Goal: Task Accomplishment & Management: Manage account settings

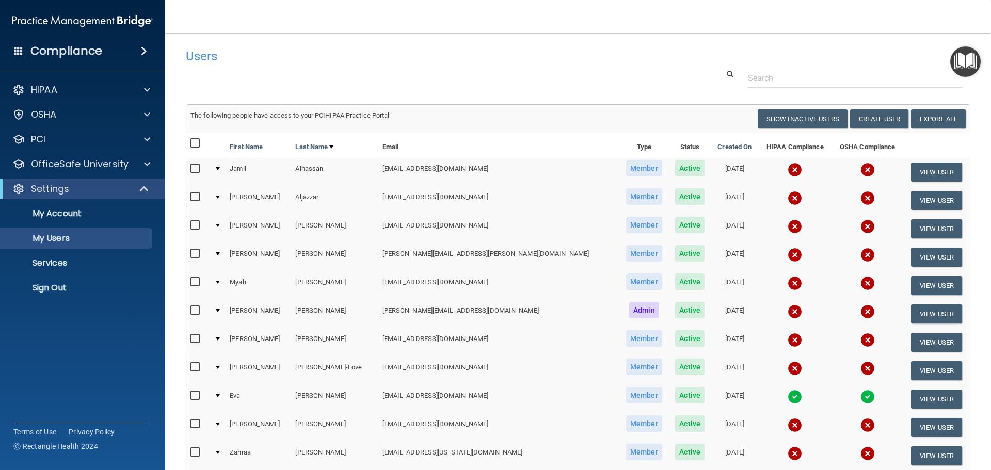
select select "20"
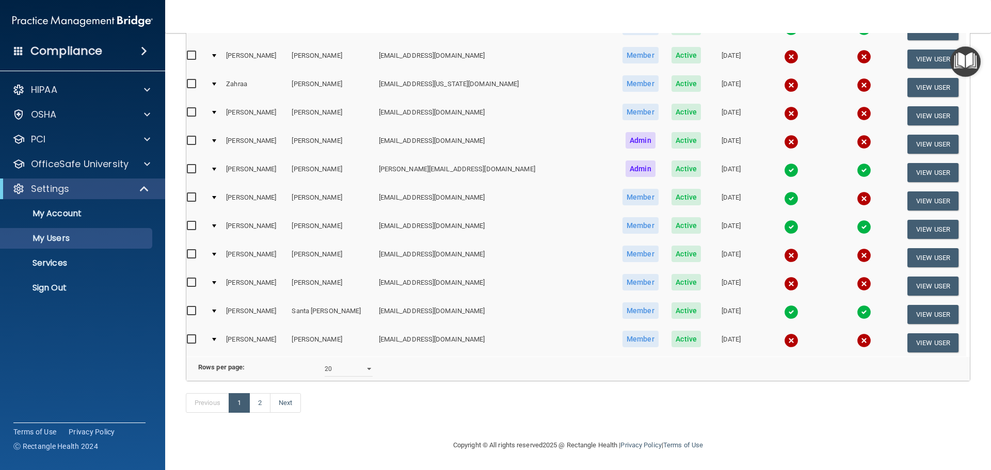
scroll to position [384, 0]
click at [291, 400] on link "Next" at bounding box center [285, 403] width 31 height 20
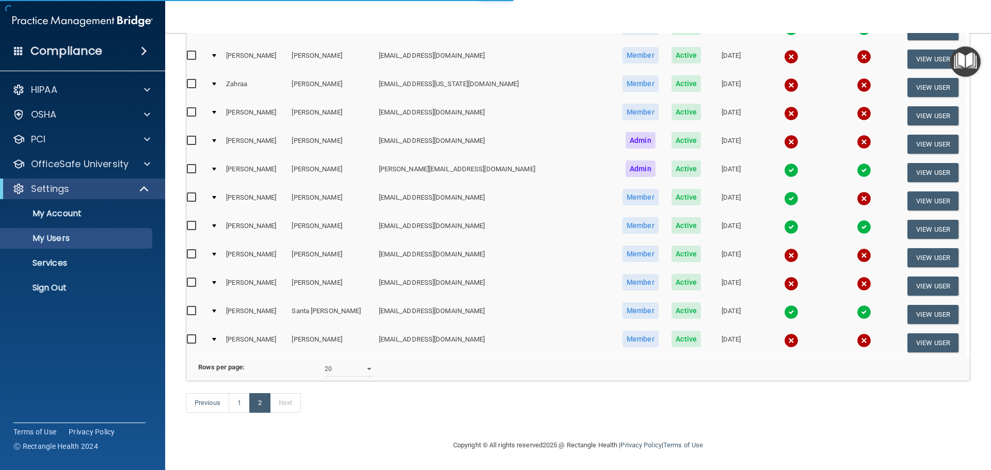
select select "20"
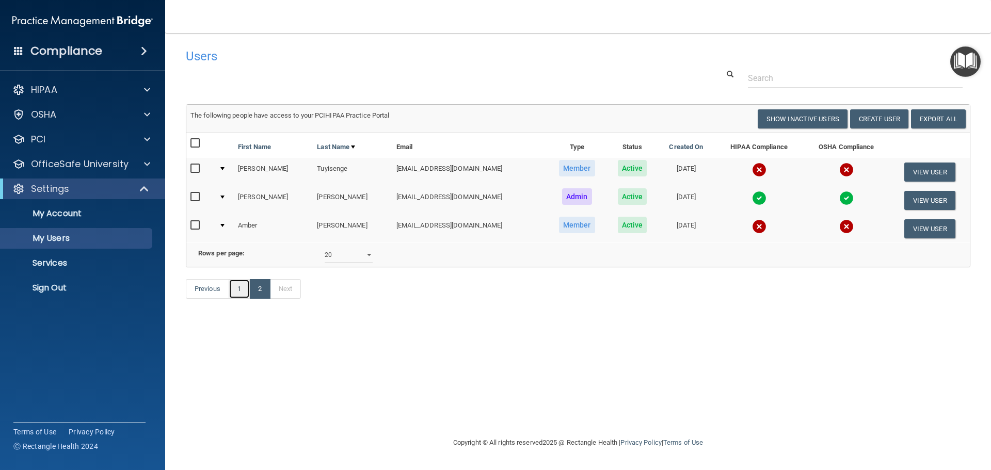
drag, startPoint x: 240, startPoint y: 304, endPoint x: 384, endPoint y: 456, distance: 209.2
click at [241, 299] on link "1" at bounding box center [239, 289] width 21 height 20
select select "20"
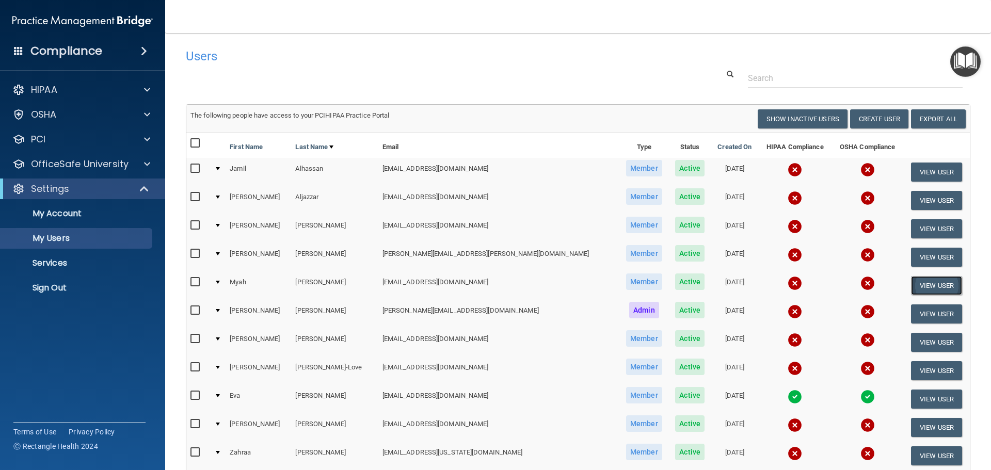
click at [916, 288] on button "View User" at bounding box center [936, 285] width 51 height 19
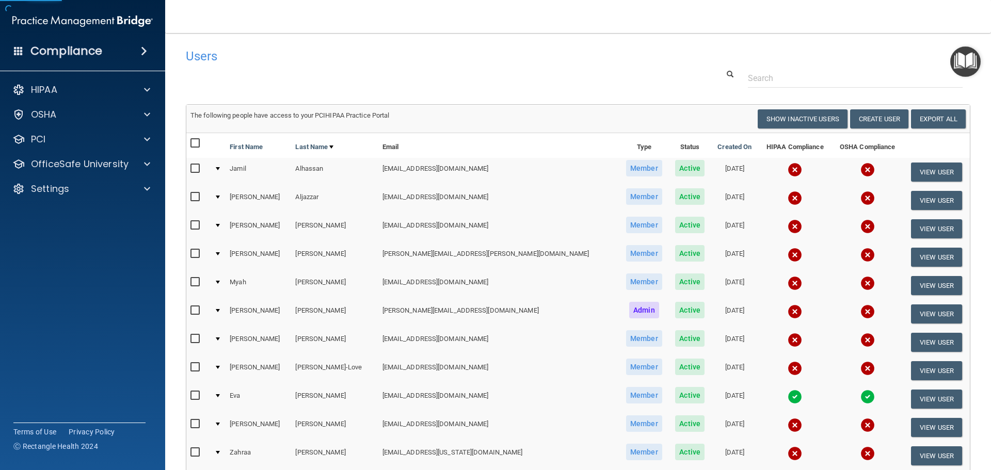
select select "practice_member"
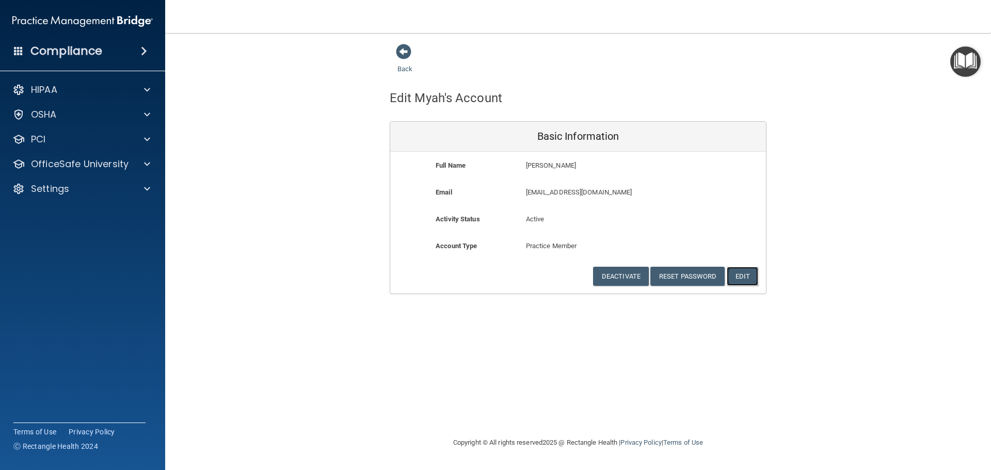
click at [744, 275] on button "Edit" at bounding box center [742, 276] width 31 height 19
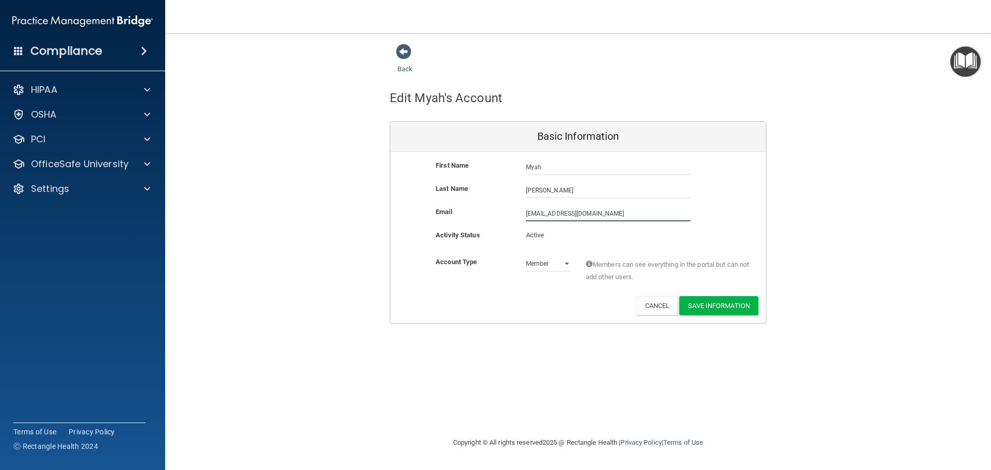
click at [547, 215] on input "myahbellestri@gmail.com" at bounding box center [608, 213] width 165 height 15
type input "[EMAIL_ADDRESS][DOMAIN_NAME]"
click at [713, 306] on button "Save Information" at bounding box center [718, 307] width 79 height 19
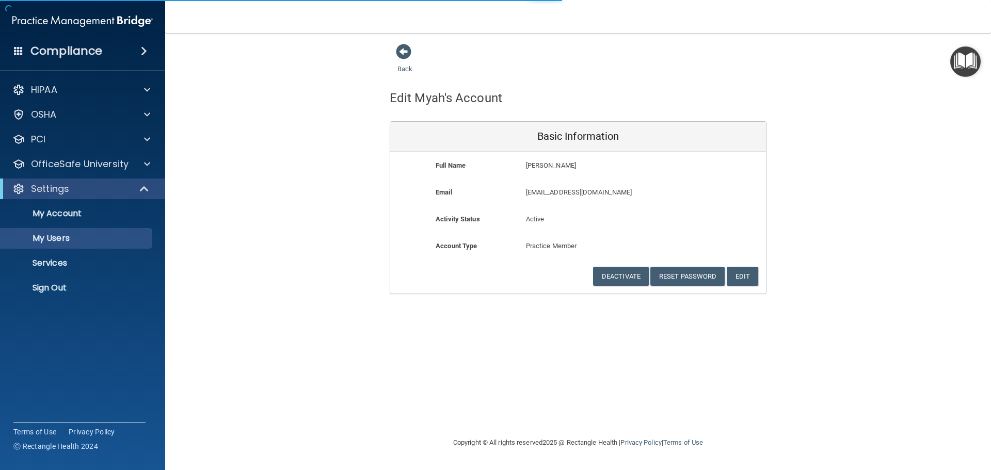
select select "20"
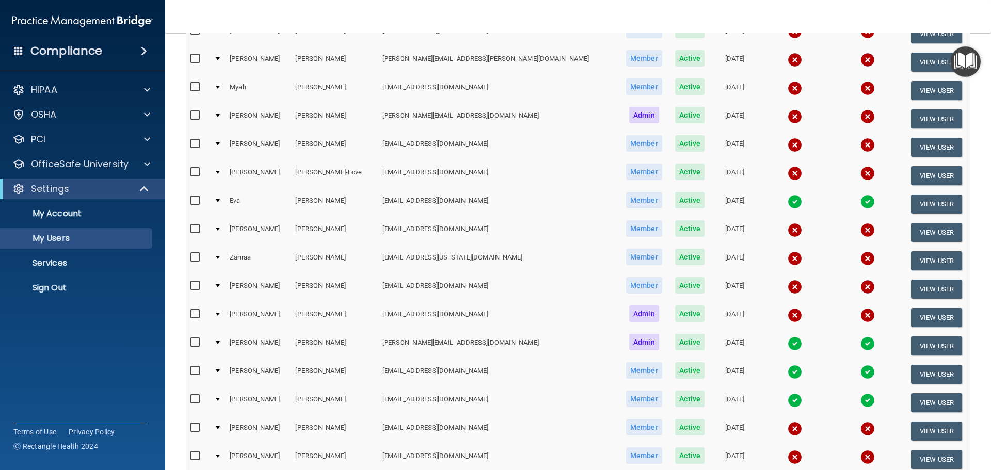
scroll to position [258, 0]
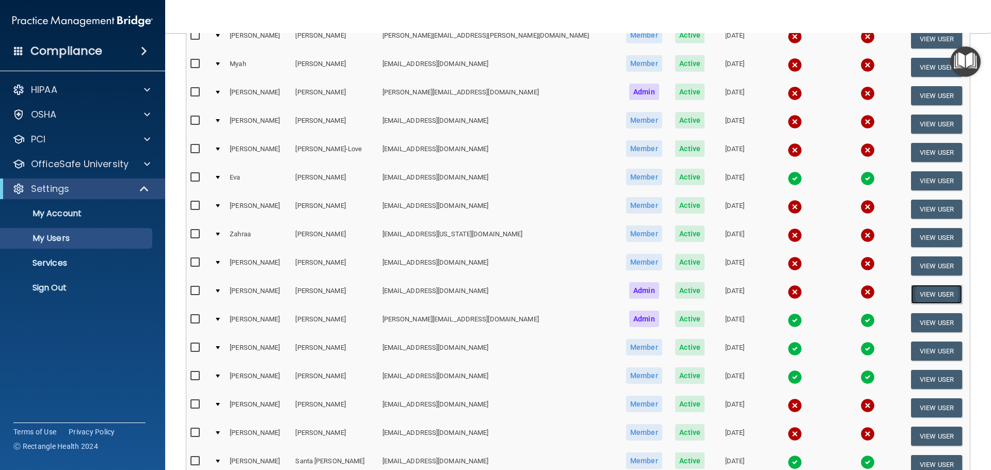
click at [916, 297] on button "View User" at bounding box center [936, 294] width 51 height 19
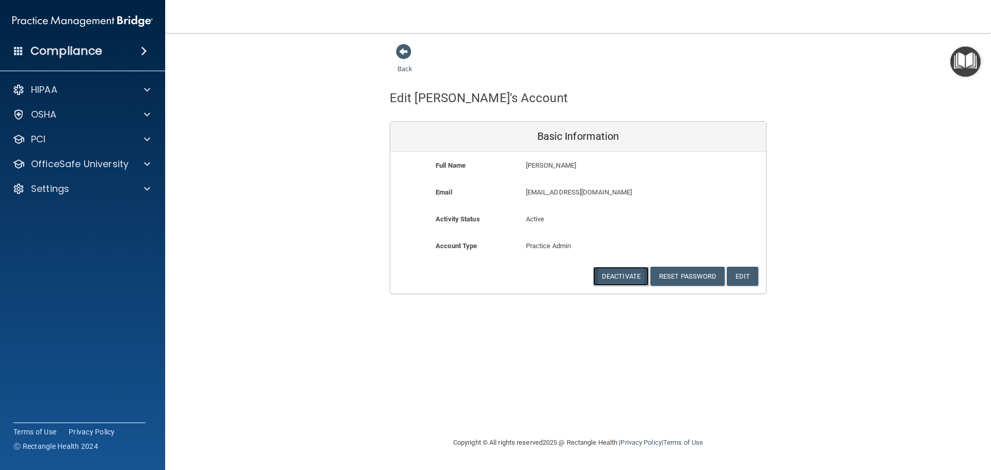
click at [623, 278] on button "Deactivate" at bounding box center [621, 276] width 56 height 19
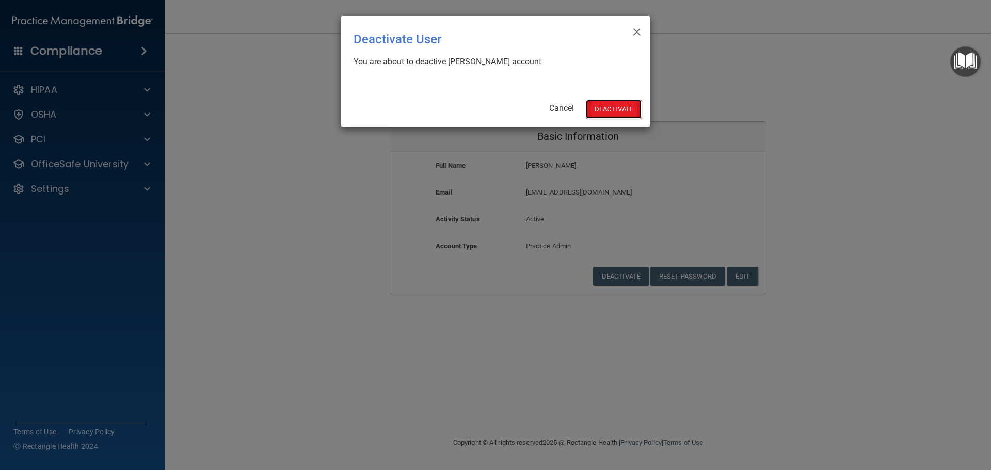
click at [624, 109] on button "Deactivate" at bounding box center [614, 109] width 56 height 19
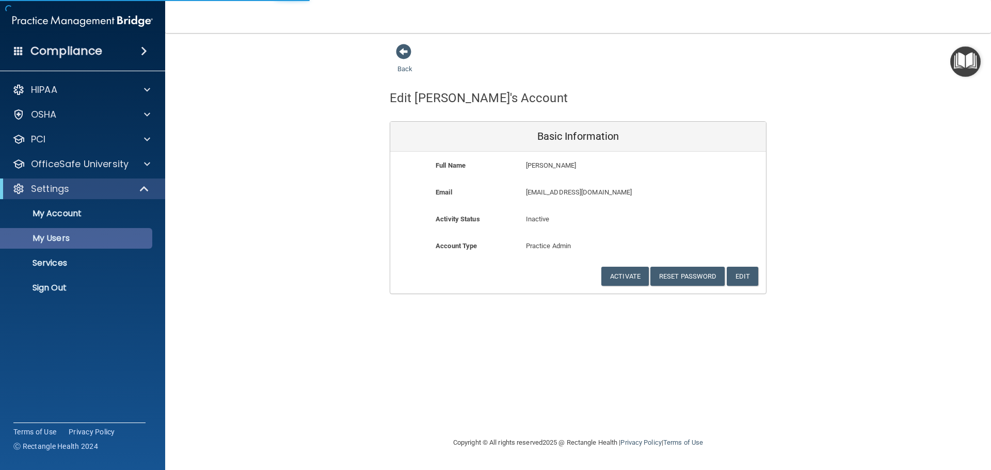
select select "20"
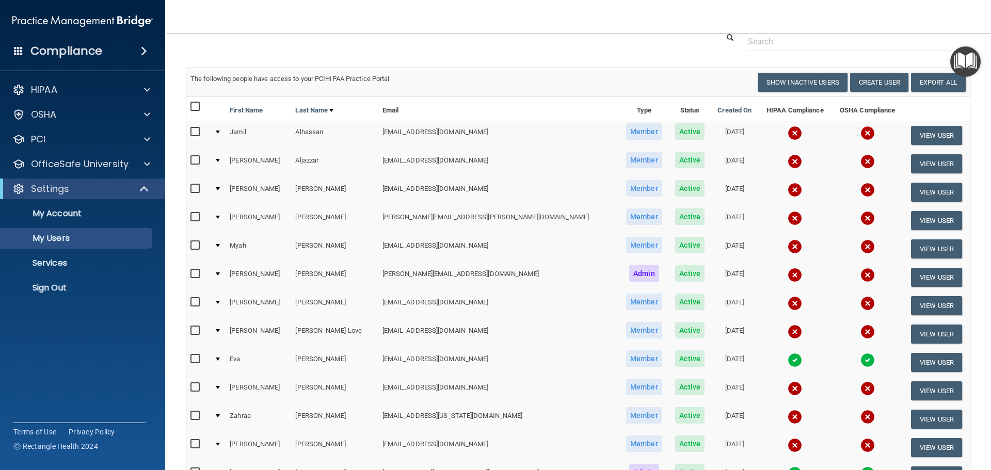
scroll to position [52, 0]
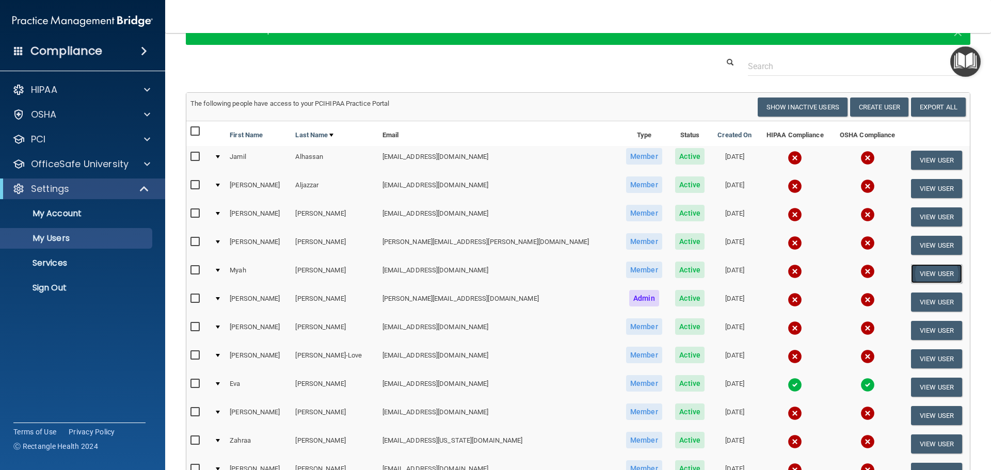
click at [922, 272] on button "View User" at bounding box center [936, 273] width 51 height 19
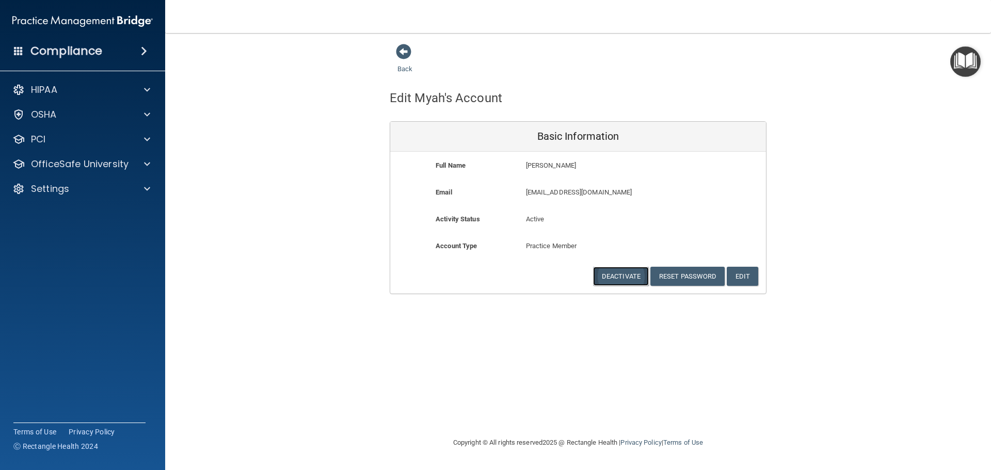
click at [628, 277] on button "Deactivate" at bounding box center [621, 276] width 56 height 19
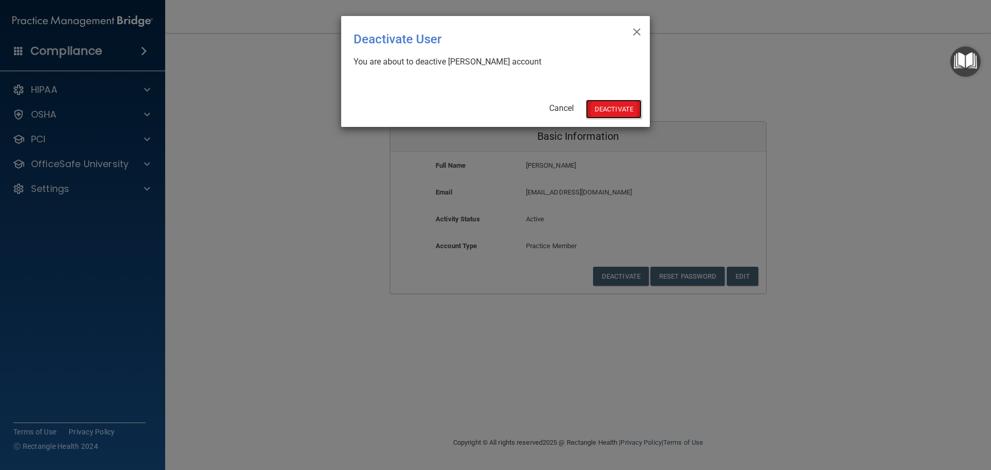
click at [602, 110] on button "Deactivate" at bounding box center [614, 109] width 56 height 19
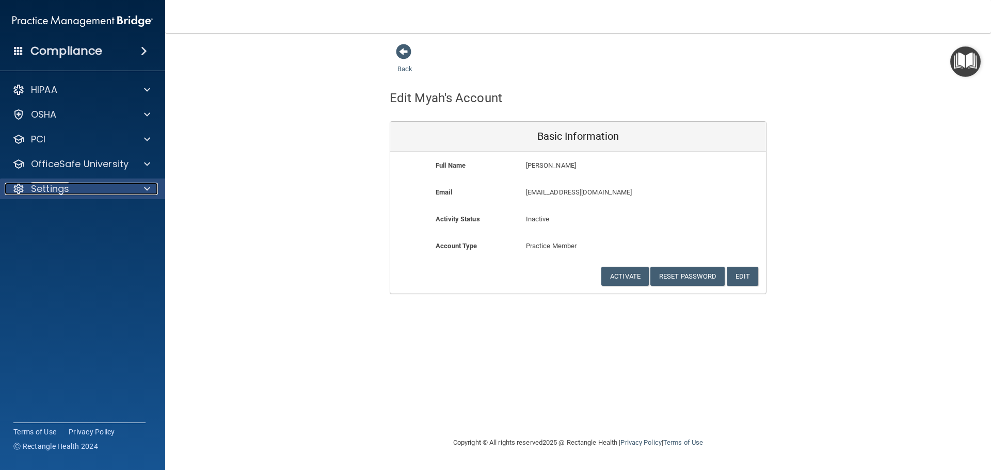
click at [53, 186] on p "Settings" at bounding box center [50, 189] width 38 height 12
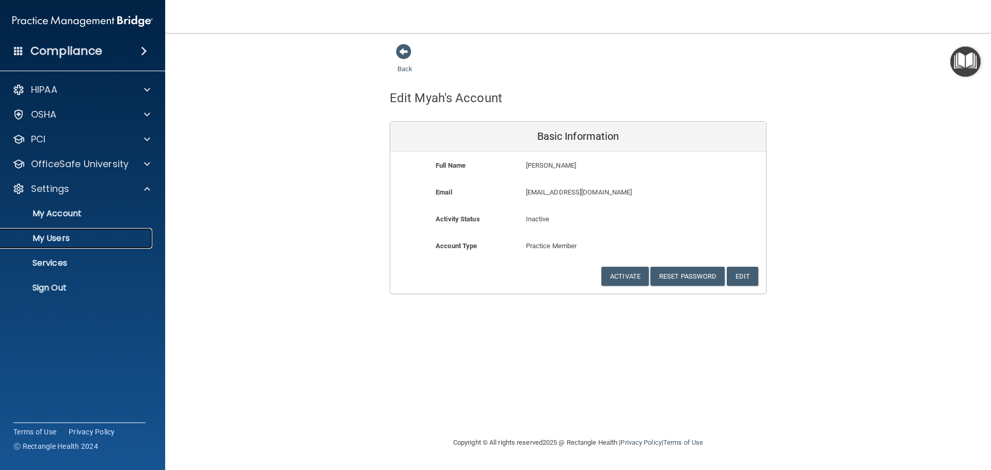
click at [58, 240] on p "My Users" at bounding box center [77, 238] width 141 height 10
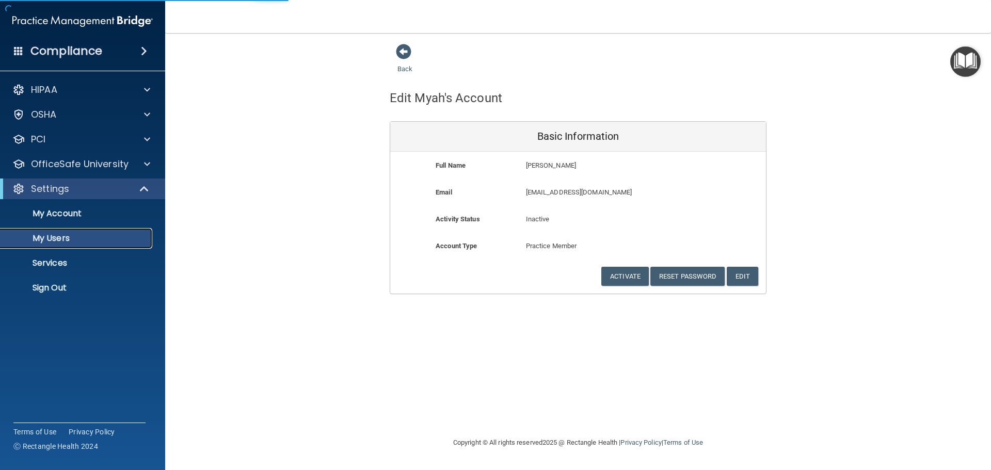
select select "20"
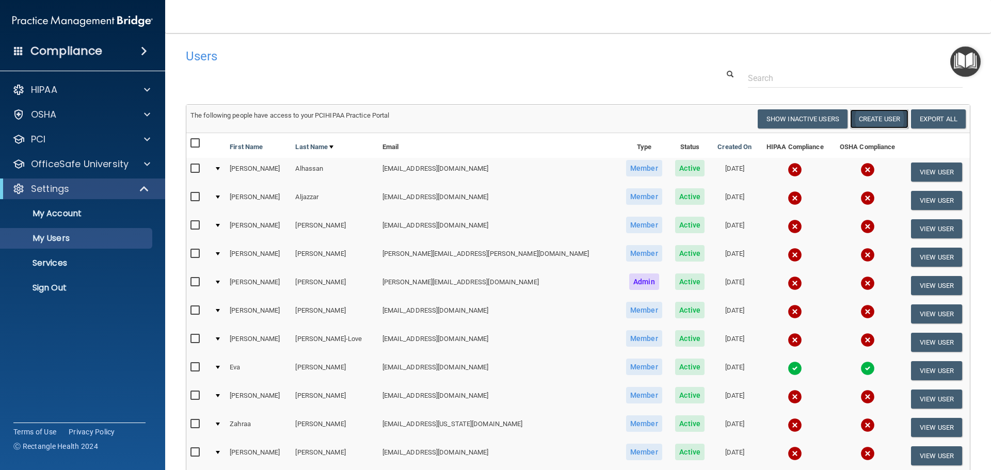
click at [872, 118] on button "Create User" at bounding box center [879, 118] width 58 height 19
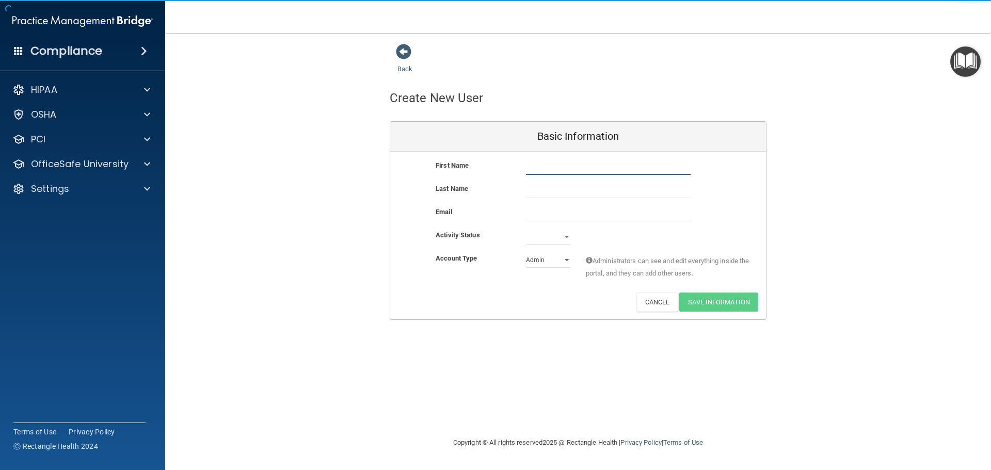
click at [550, 168] on input "text" at bounding box center [608, 167] width 165 height 15
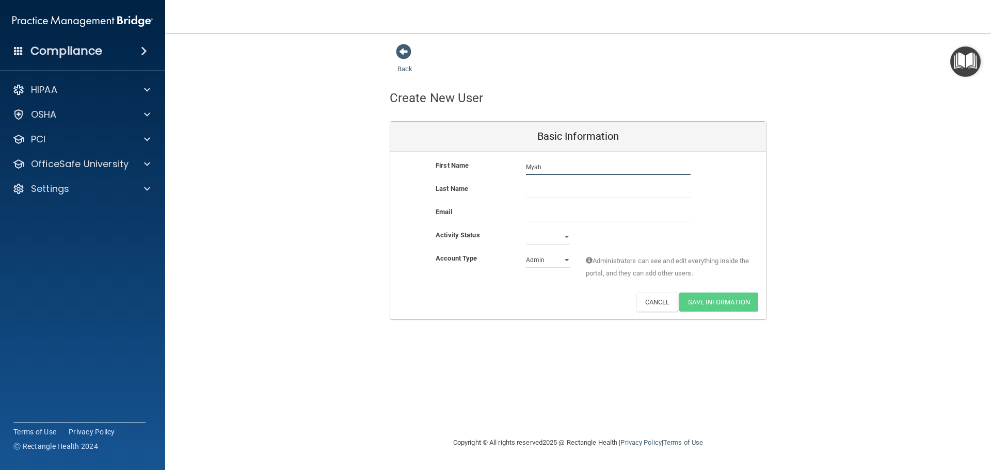
type input "Myah"
type input "[PERSON_NAME]"
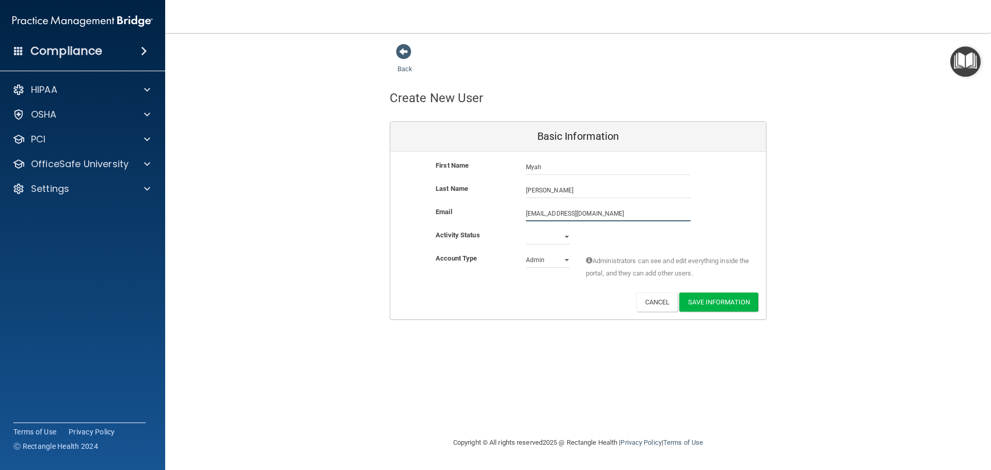
type input "[EMAIL_ADDRESS][DOMAIN_NAME]"
click at [566, 237] on select "Active Inactive" at bounding box center [548, 238] width 44 height 15
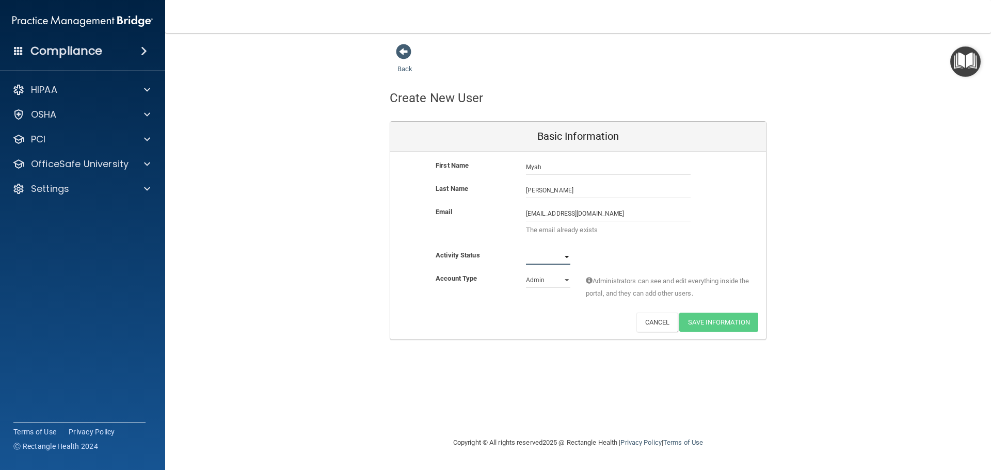
select select "active"
click at [526, 249] on select "Active Inactive" at bounding box center [548, 256] width 44 height 15
click at [567, 279] on select "Admin Member" at bounding box center [548, 280] width 44 height 15
select select "practice_member"
click at [526, 273] on select "Admin Member" at bounding box center [548, 280] width 44 height 15
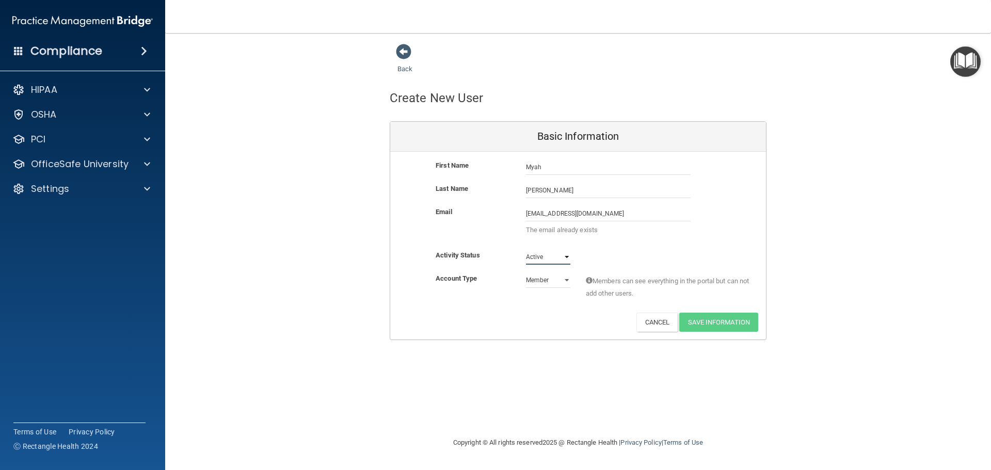
click at [567, 256] on select "Active Inactive" at bounding box center [548, 256] width 44 height 15
click at [526, 249] on select "Active Inactive" at bounding box center [548, 256] width 44 height 15
click at [590, 338] on div "First Name Myah Bellestri Myah Last Name Bellestri Email myahbrllestri@gmail.co…" at bounding box center [578, 246] width 376 height 188
click at [375, 393] on div "Back Create New User Basic Information First Name Myah Bellestri Myah Last Name…" at bounding box center [578, 234] width 785 height 383
click at [403, 50] on span at bounding box center [403, 51] width 15 height 15
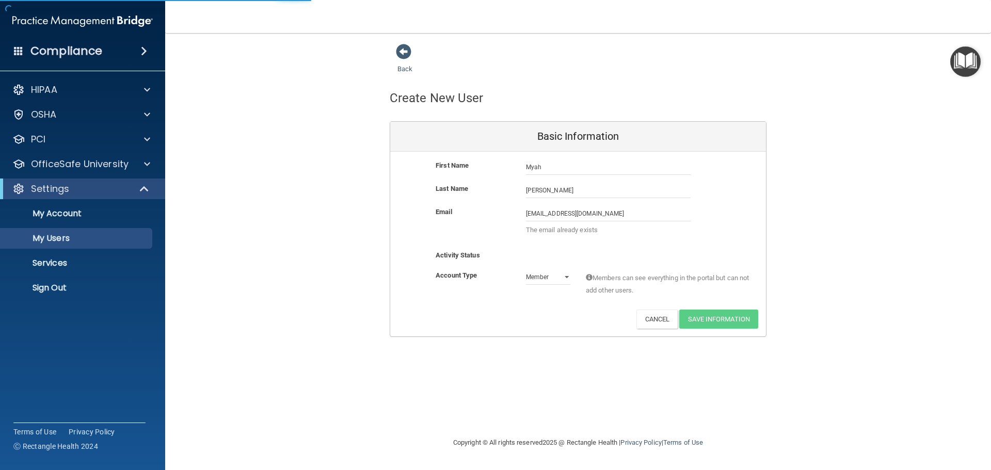
select select "20"
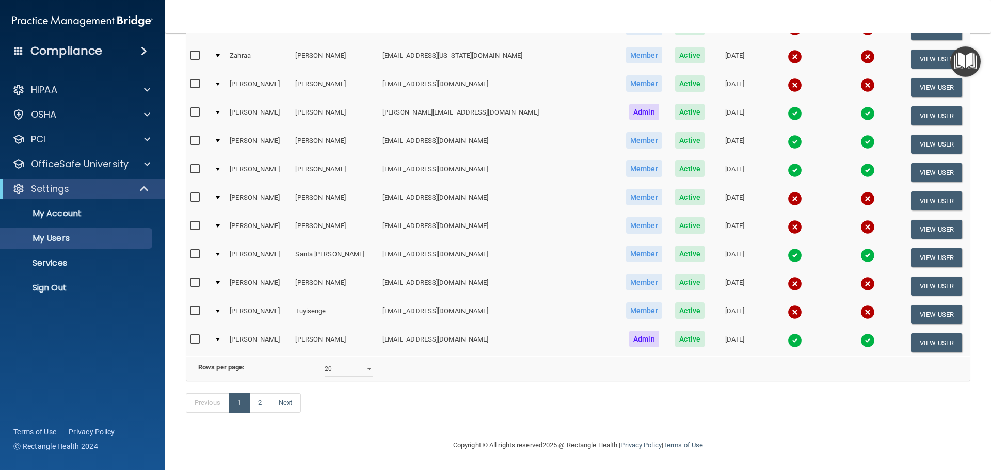
scroll to position [384, 0]
click at [286, 406] on link "Next" at bounding box center [285, 403] width 31 height 20
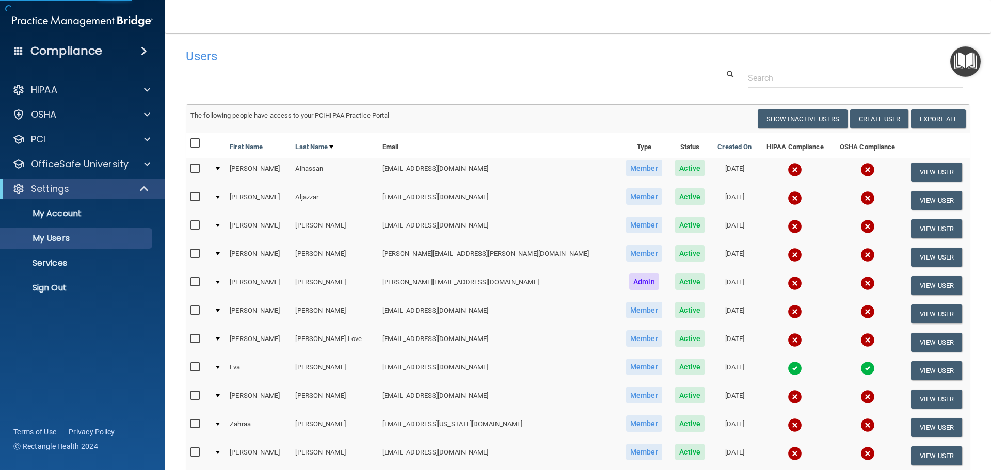
select select "20"
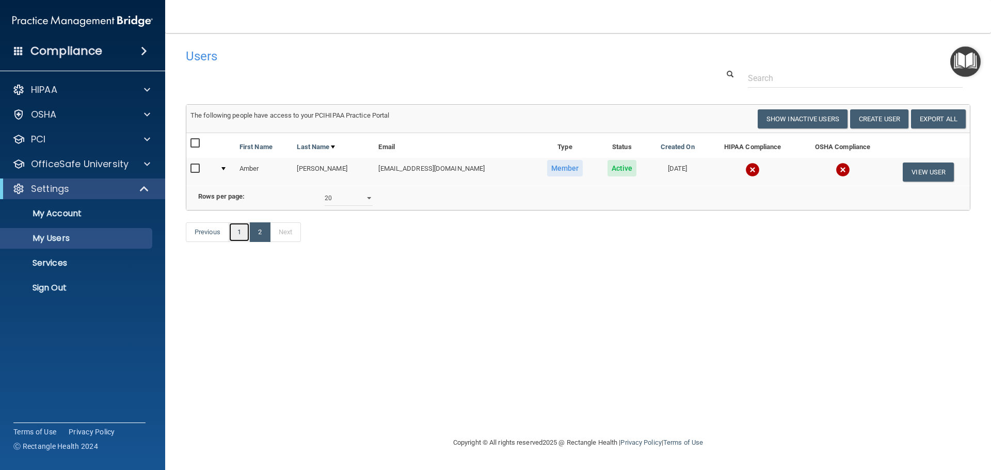
click at [242, 242] on link "1" at bounding box center [239, 232] width 21 height 20
select select "20"
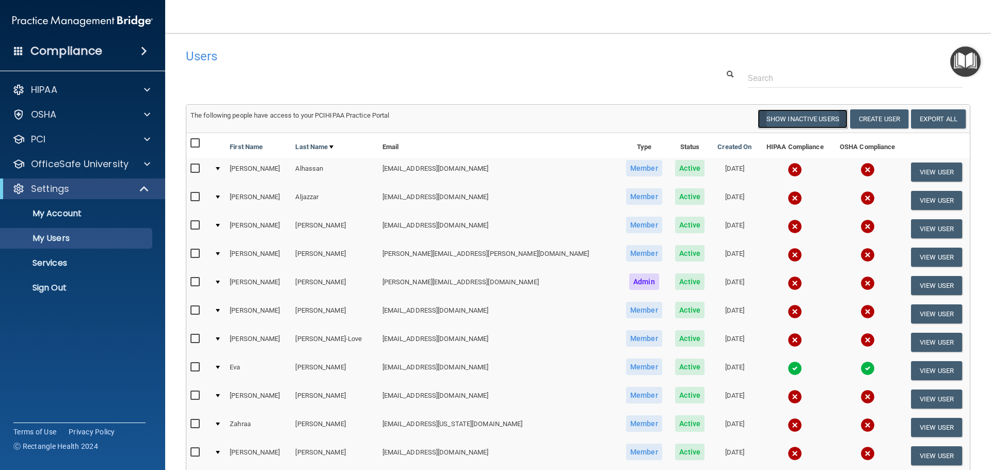
click at [799, 119] on button "Show Inactive Users" at bounding box center [803, 118] width 90 height 19
select select "20"
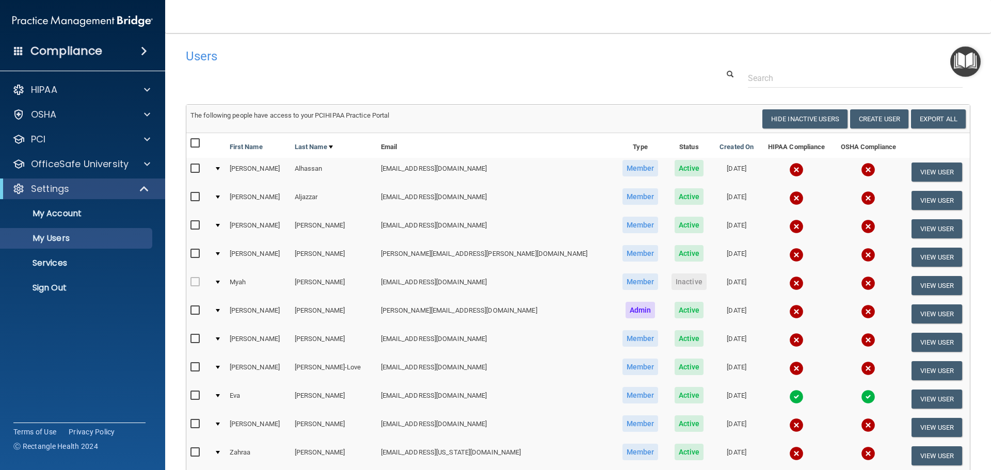
click at [220, 281] on div at bounding box center [218, 282] width 4 height 3
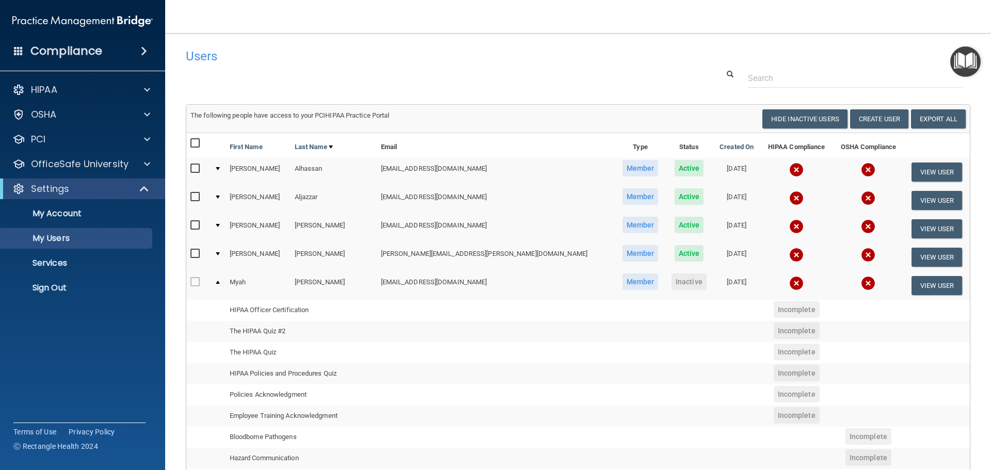
drag, startPoint x: 462, startPoint y: 356, endPoint x: 486, endPoint y: 399, distance: 49.4
drag, startPoint x: 486, startPoint y: 399, endPoint x: 118, endPoint y: 325, distance: 375.5
click at [118, 325] on accordion "HIPAA Documents and Policies Report an Incident Business Associates Emergency P…" at bounding box center [83, 205] width 166 height 261
click at [220, 283] on div at bounding box center [218, 282] width 4 height 3
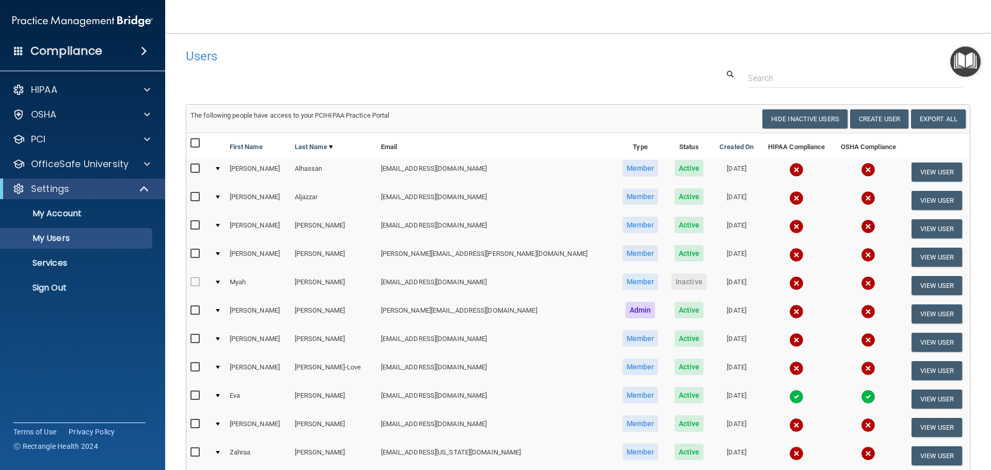
click at [672, 283] on span "Inactive" at bounding box center [689, 282] width 35 height 17
click at [912, 281] on button "View User" at bounding box center [937, 285] width 51 height 19
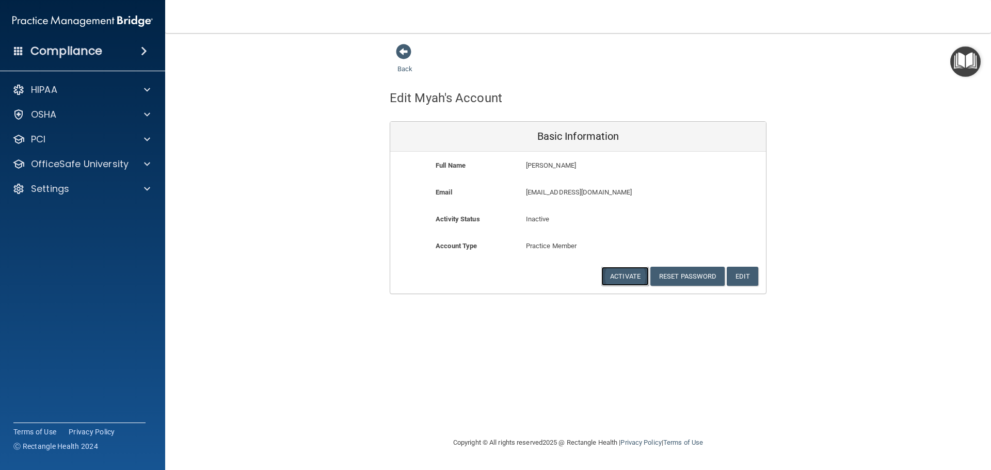
click at [621, 277] on button "Activate" at bounding box center [624, 276] width 47 height 19
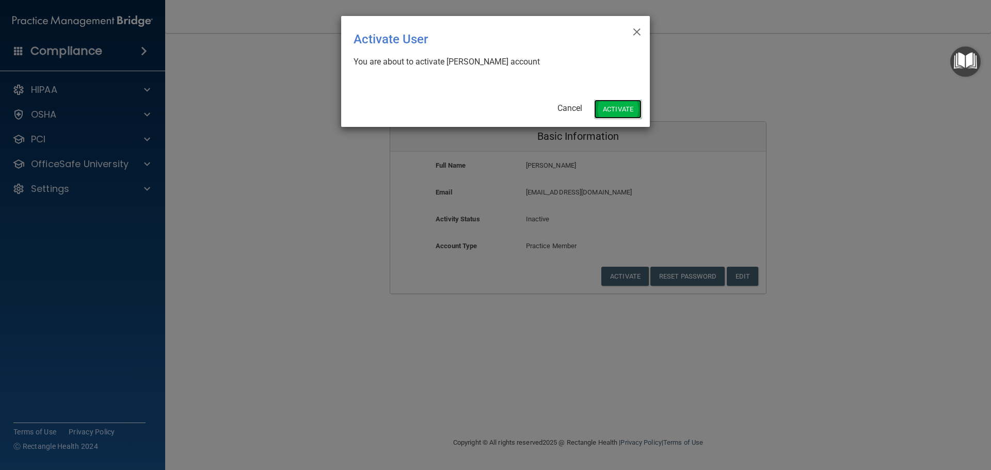
click at [621, 107] on button "Activate" at bounding box center [617, 109] width 47 height 19
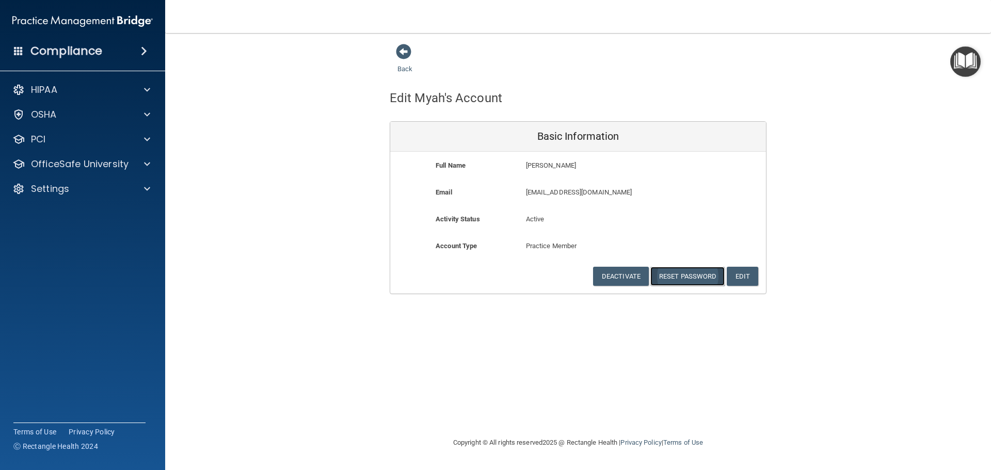
click at [690, 279] on button "Reset Password" at bounding box center [687, 276] width 74 height 19
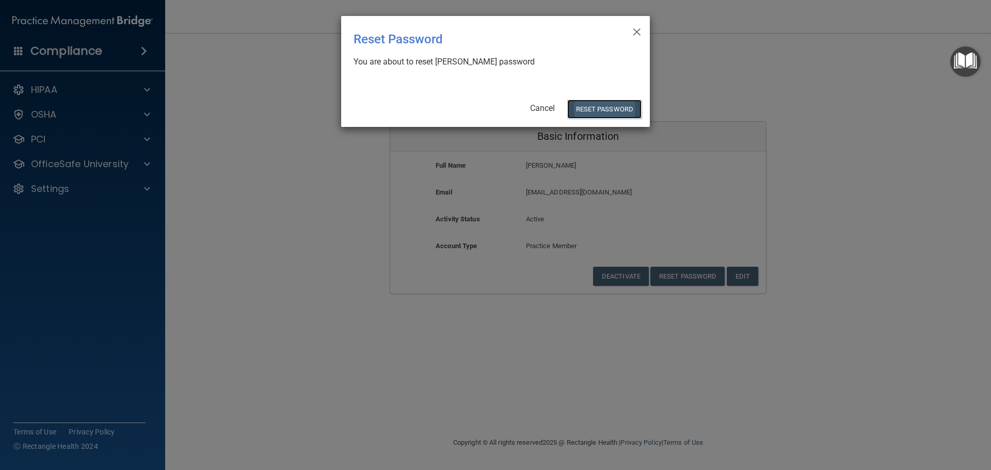
click at [601, 112] on button "Reset Password" at bounding box center [604, 109] width 74 height 19
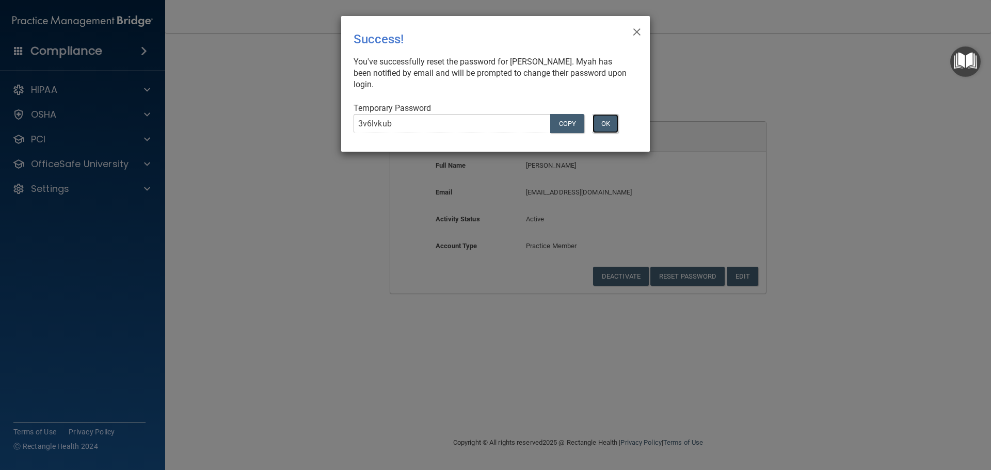
click at [607, 122] on button "OK" at bounding box center [606, 123] width 26 height 19
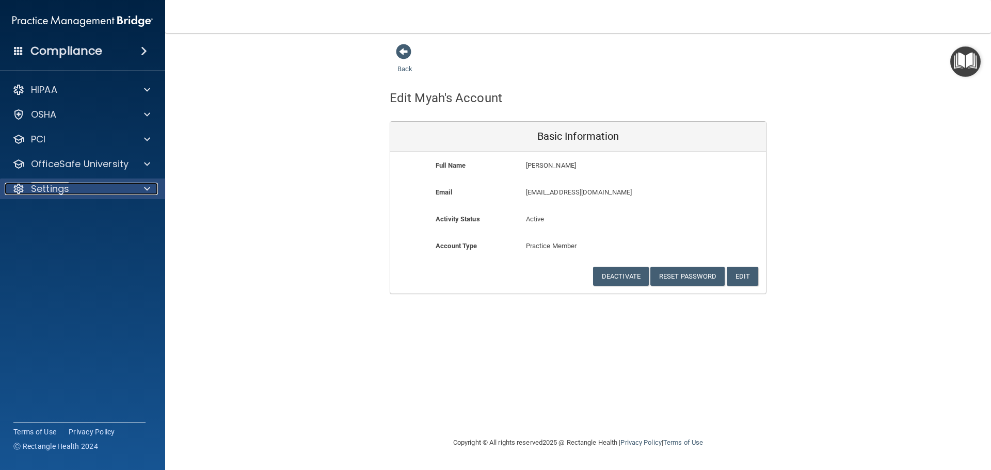
click at [43, 187] on p "Settings" at bounding box center [50, 189] width 38 height 12
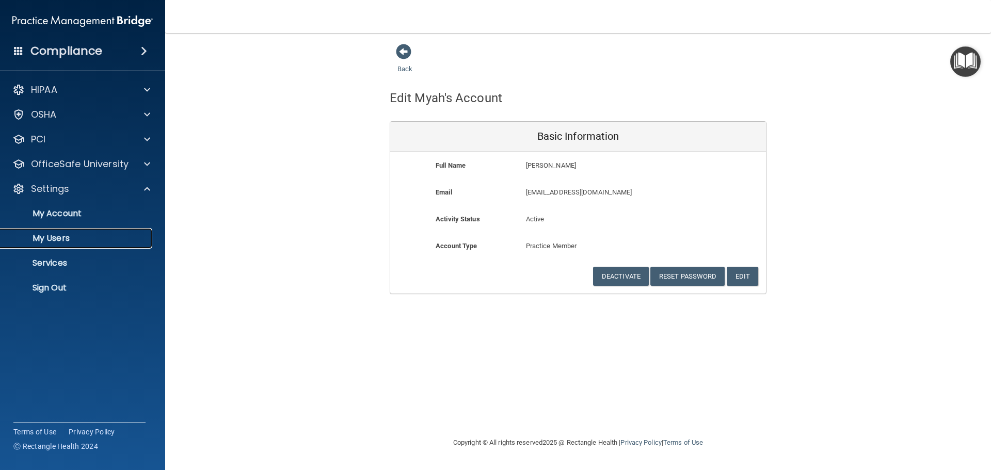
click at [58, 243] on p "My Users" at bounding box center [77, 238] width 141 height 10
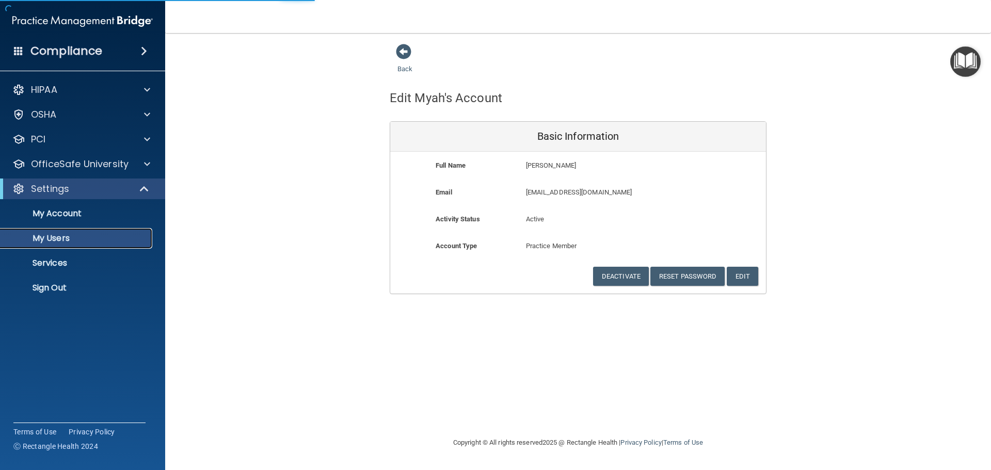
select select "20"
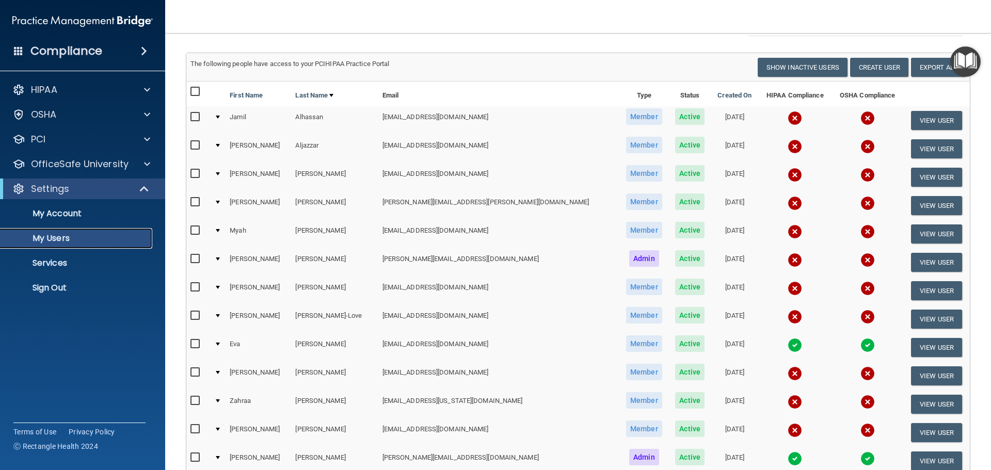
scroll to position [103, 0]
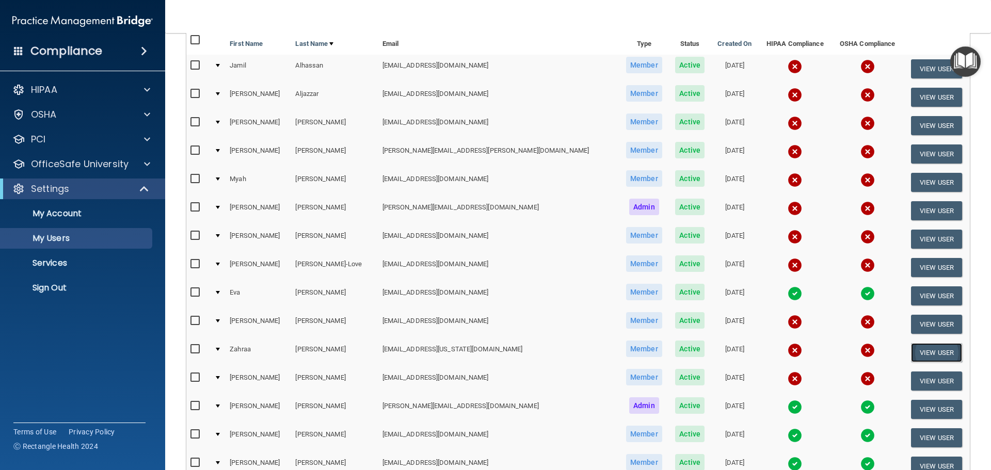
click at [924, 352] on button "View User" at bounding box center [936, 352] width 51 height 19
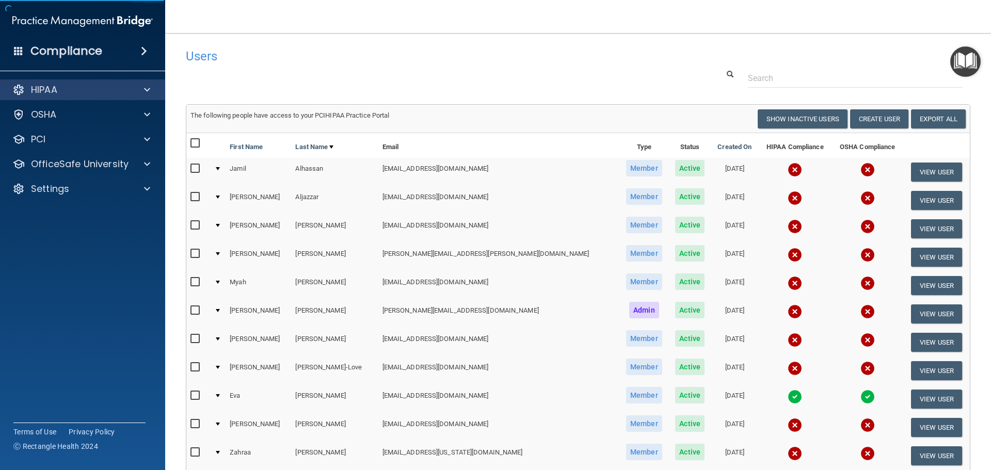
select select "practice_member"
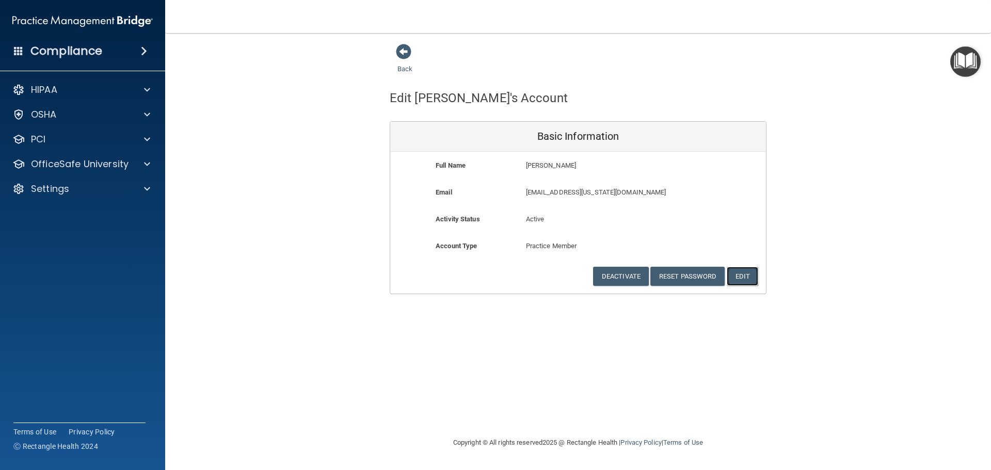
click at [741, 277] on button "Edit" at bounding box center [742, 276] width 31 height 19
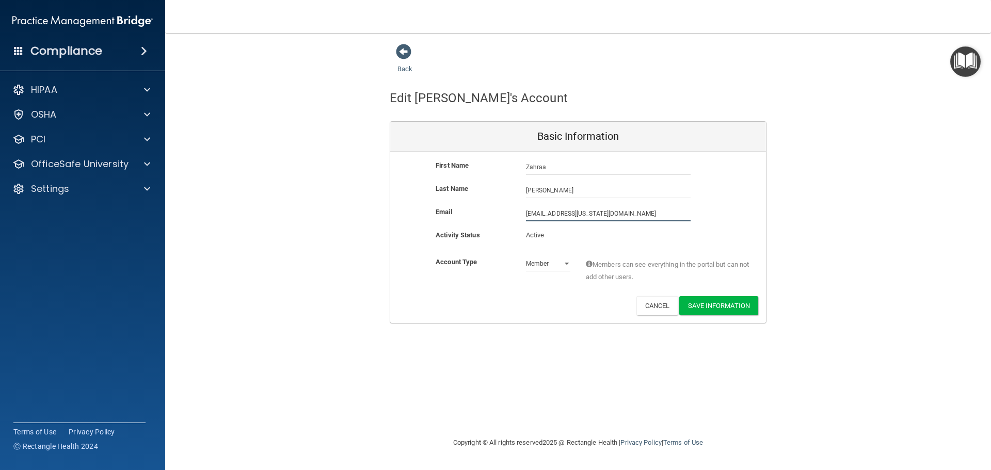
drag, startPoint x: 596, startPoint y: 211, endPoint x: 486, endPoint y: 200, distance: 111.0
click at [486, 200] on div "First Name [PERSON_NAME] Last Name [PERSON_NAME] [EMAIL_ADDRESS][US_STATE][DOMA…" at bounding box center [578, 237] width 376 height 171
type input "[EMAIL_ADDRESS][DOMAIN_NAME]"
click at [720, 302] on button "Save Information" at bounding box center [718, 305] width 79 height 19
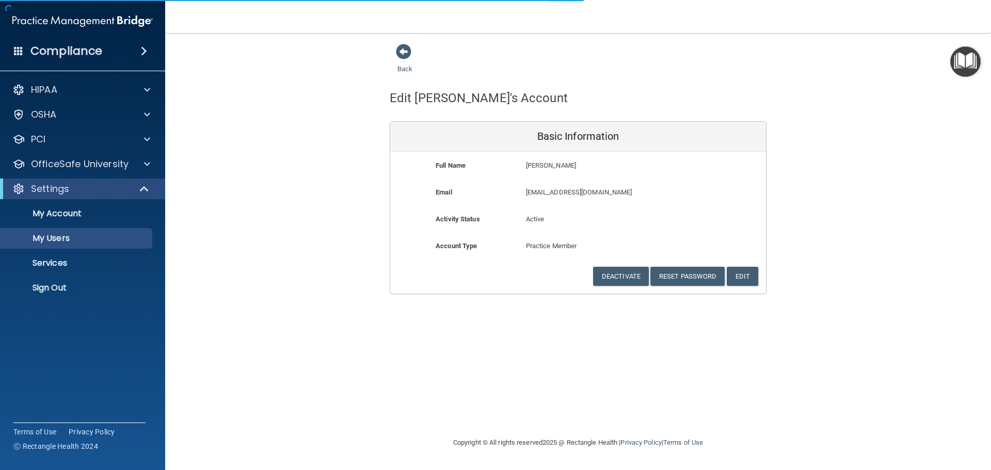
select select "20"
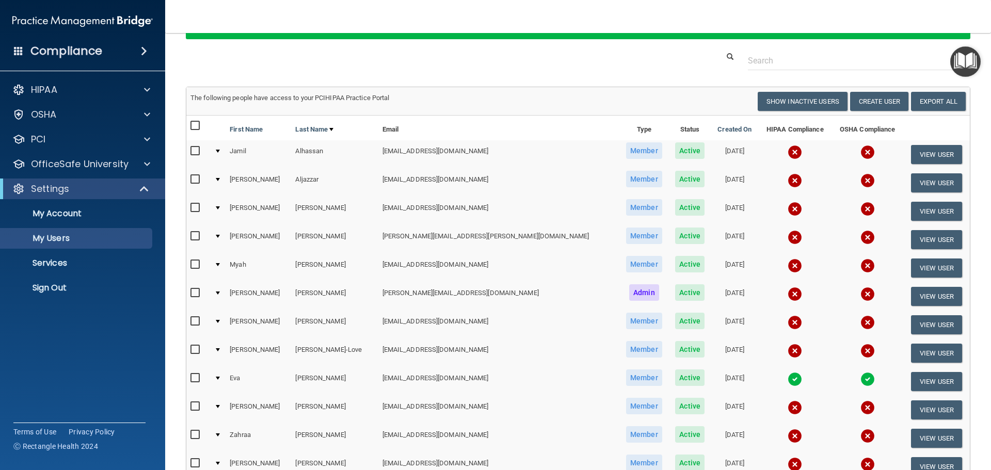
scroll to position [103, 0]
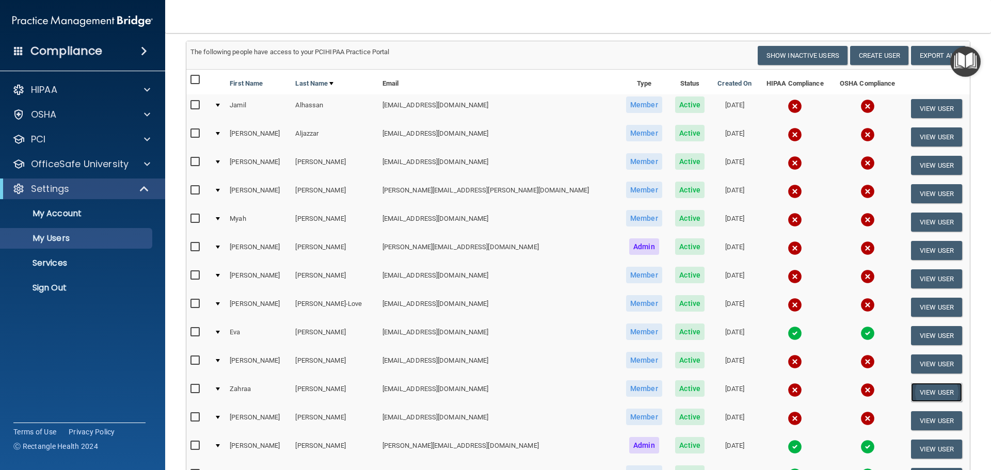
click at [920, 391] on button "View User" at bounding box center [936, 392] width 51 height 19
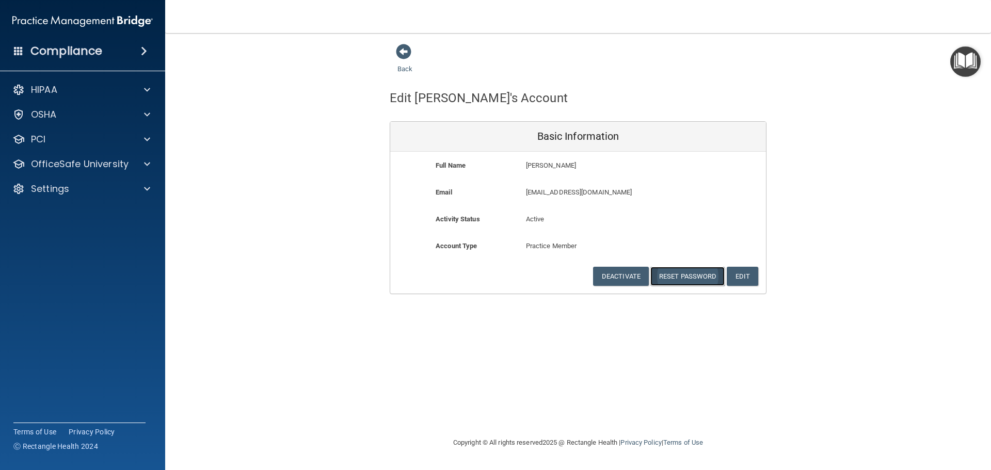
click at [690, 276] on button "Reset Password" at bounding box center [687, 276] width 74 height 19
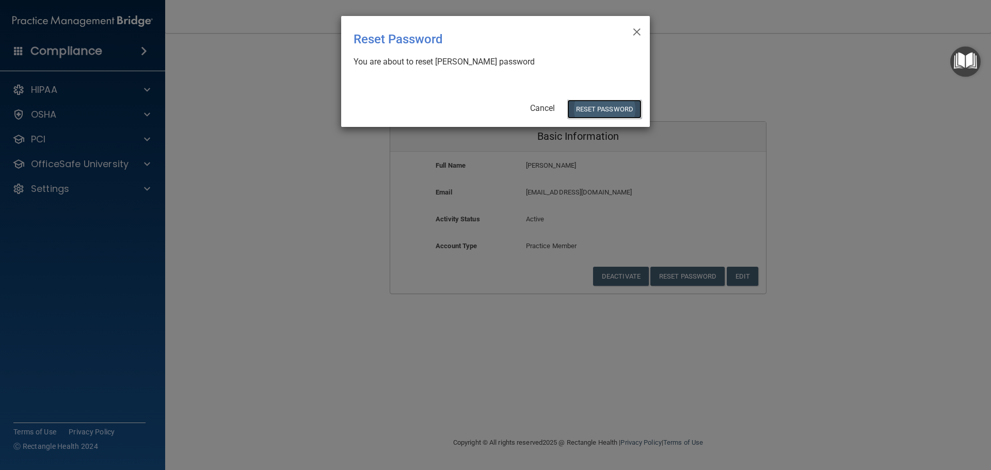
click at [603, 107] on button "Reset Password" at bounding box center [604, 109] width 74 height 19
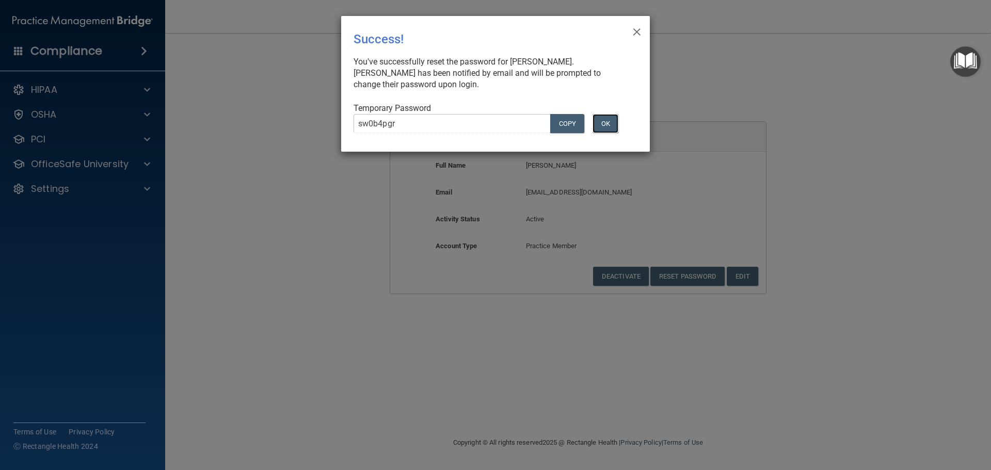
click at [603, 123] on button "OK" at bounding box center [606, 123] width 26 height 19
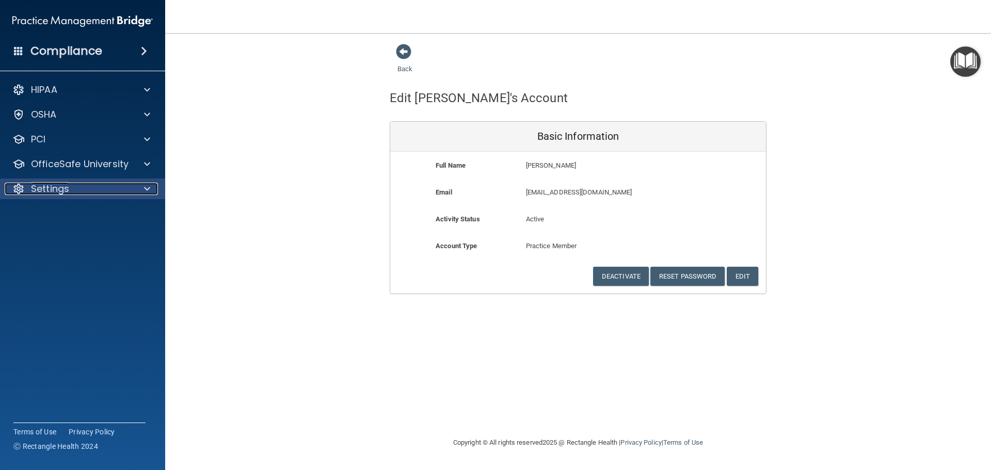
click at [20, 186] on div at bounding box center [18, 189] width 12 height 12
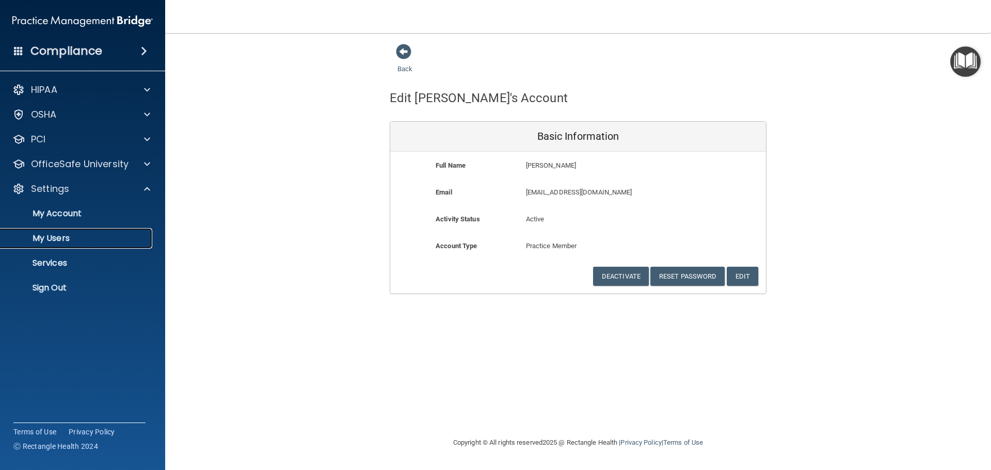
click at [60, 236] on p "My Users" at bounding box center [77, 238] width 141 height 10
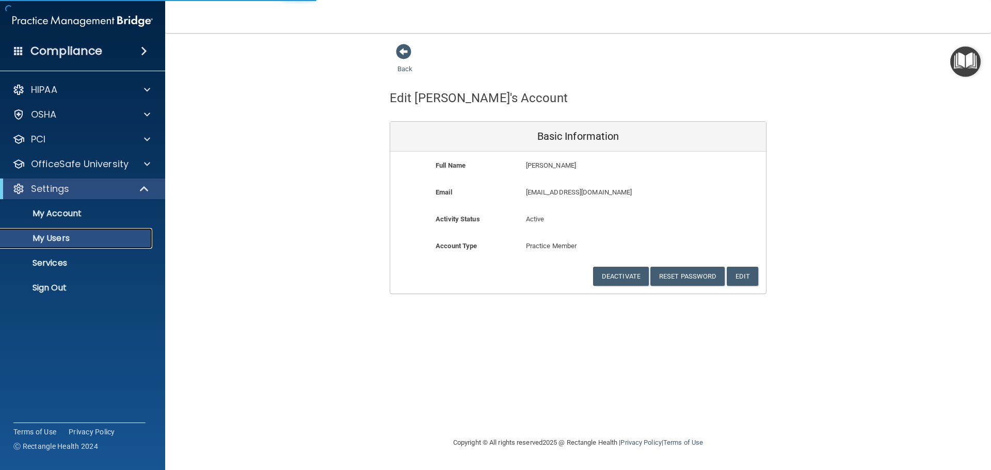
select select "20"
